Goal: Task Accomplishment & Management: Manage account settings

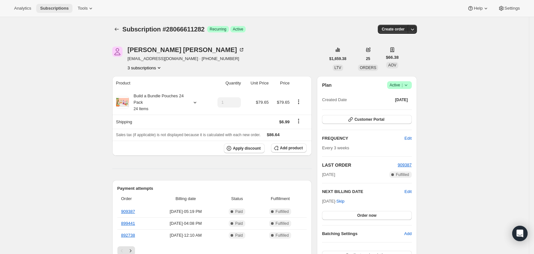
click at [51, 11] on button "Subscriptions" at bounding box center [54, 8] width 36 height 9
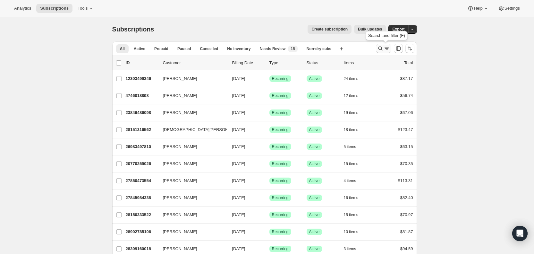
click at [390, 48] on icon "Search and filter results" at bounding box center [387, 48] width 6 height 6
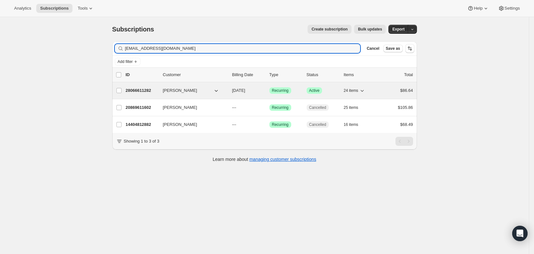
type input "[EMAIL_ADDRESS][DOMAIN_NAME]"
click at [246, 91] on span "[DATE]" at bounding box center [238, 90] width 13 height 5
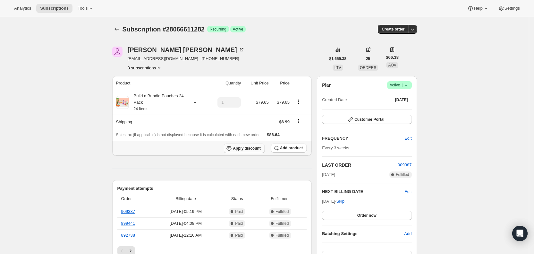
click at [255, 146] on span "Apply discount" at bounding box center [247, 148] width 28 height 5
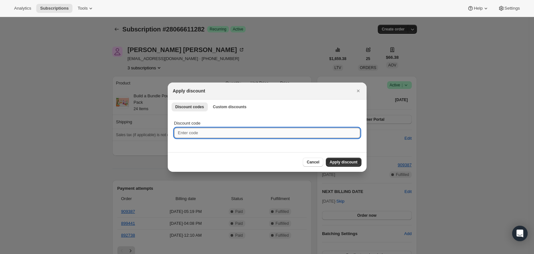
click at [197, 131] on input "Discount code" at bounding box center [267, 133] width 186 height 10
paste input "ColonnaGiftCard C8A3a"
type input "ColonnaGiftCard C8A3a"
click at [346, 161] on span "Apply discount" at bounding box center [344, 162] width 28 height 5
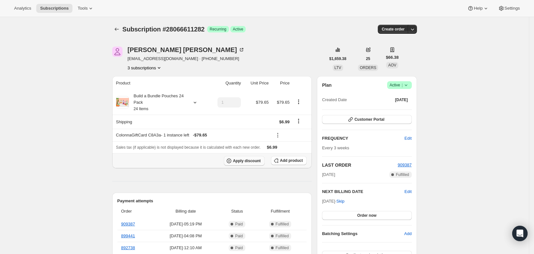
click at [250, 161] on span "Apply discount" at bounding box center [247, 160] width 28 height 5
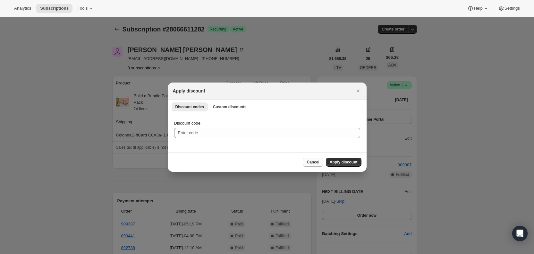
click at [317, 163] on span "Cancel" at bounding box center [313, 162] width 13 height 5
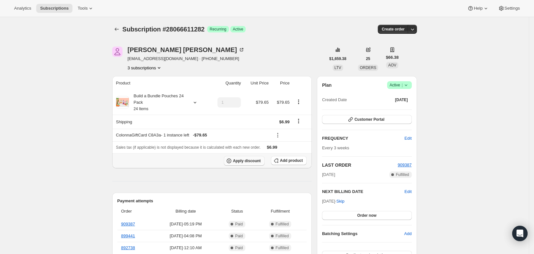
click at [252, 162] on span "Apply discount" at bounding box center [247, 160] width 28 height 5
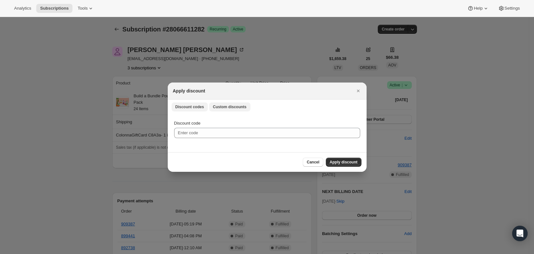
click at [223, 107] on span "Custom discounts" at bounding box center [230, 106] width 34 height 5
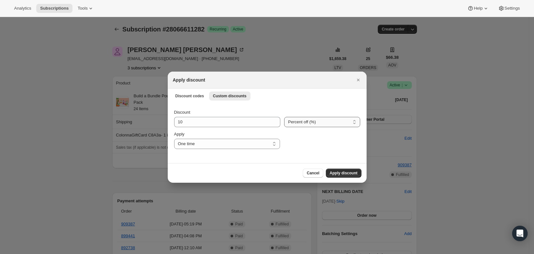
click at [307, 125] on select "Percent off (%) Amount off ($)" at bounding box center [322, 122] width 76 height 10
select select "fixed"
click at [284, 117] on select "Percent off (%) Amount off ($)" at bounding box center [322, 122] width 76 height 10
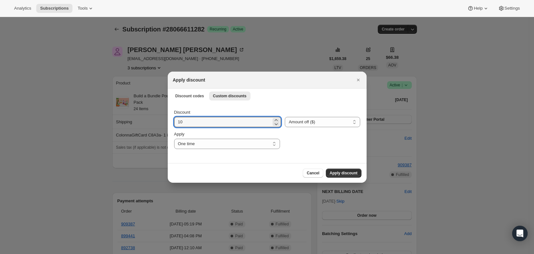
drag, startPoint x: 195, startPoint y: 124, endPoint x: 172, endPoint y: 123, distance: 22.8
click at [172, 123] on div "Discount 10 Percent off (%) Amount off ($) Amount off ($) Apply One time Specif…" at bounding box center [267, 133] width 199 height 60
type input "6.99"
click at [342, 173] on span "Apply discount" at bounding box center [344, 172] width 28 height 5
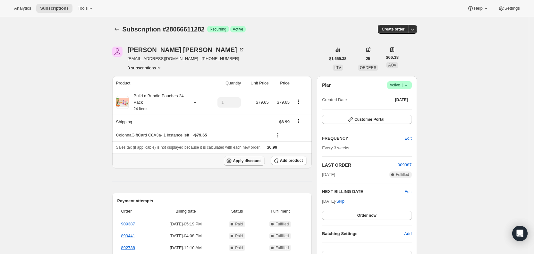
click at [257, 160] on span "Apply discount" at bounding box center [247, 160] width 28 height 5
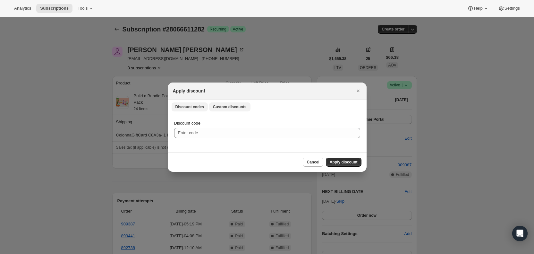
click at [236, 106] on span "Custom discounts" at bounding box center [230, 106] width 34 height 5
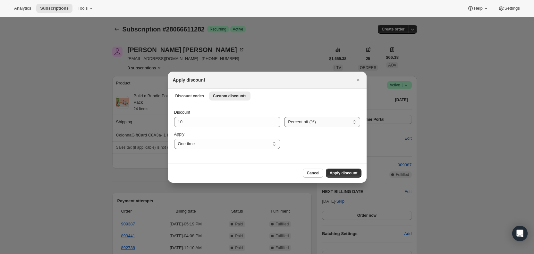
click at [302, 125] on select "Percent off (%) Amount off ($)" at bounding box center [322, 122] width 76 height 10
select select "fixed"
click at [284, 117] on select "Percent off (%) Amount off ($)" at bounding box center [322, 122] width 76 height 10
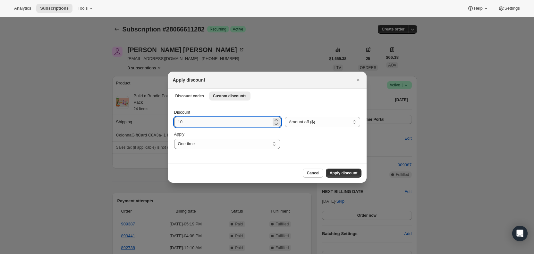
drag, startPoint x: 185, startPoint y: 122, endPoint x: 176, endPoint y: 123, distance: 9.4
click at [176, 123] on input "10" at bounding box center [223, 122] width 98 height 10
type input "6.99"
click at [350, 171] on span "Apply discount" at bounding box center [344, 172] width 28 height 5
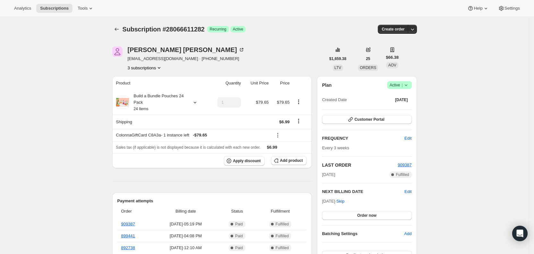
click at [154, 69] on button "3 subscriptions" at bounding box center [145, 68] width 35 height 6
click at [148, 91] on span "20869611602" at bounding box center [139, 90] width 26 height 5
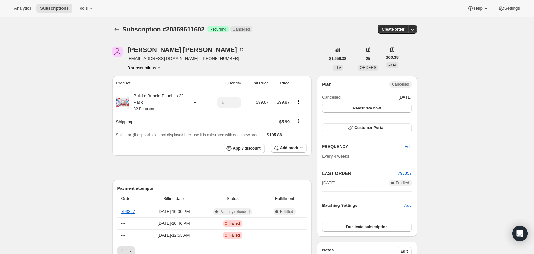
click at [158, 66] on button "3 subscriptions" at bounding box center [145, 68] width 35 height 6
click at [153, 81] on span "14404812882" at bounding box center [148, 80] width 45 height 6
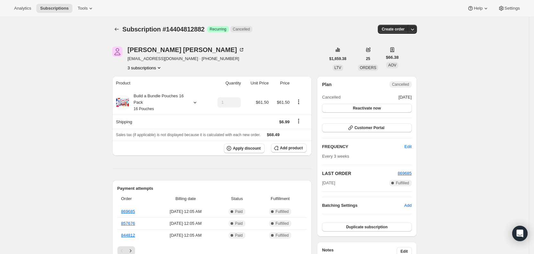
click at [162, 67] on icon "Product actions" at bounding box center [159, 68] width 6 height 6
click at [154, 99] on span "28066611282" at bounding box center [148, 102] width 45 height 6
